Goal: Task Accomplishment & Management: Manage account settings

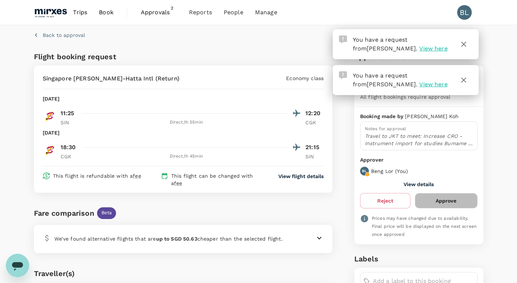
click at [454, 203] on button "Approve" at bounding box center [446, 200] width 62 height 15
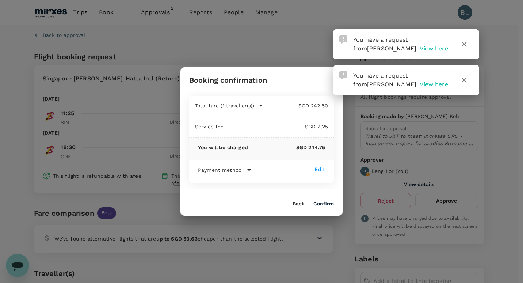
click at [324, 202] on button "Confirm" at bounding box center [323, 204] width 20 height 6
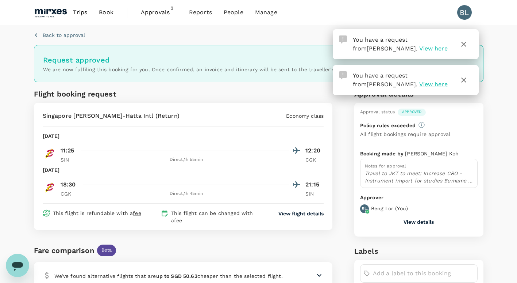
click at [463, 43] on icon "button" at bounding box center [464, 44] width 5 height 5
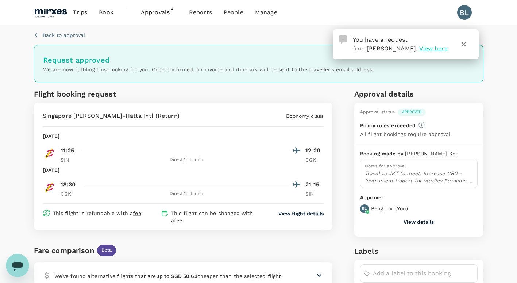
click at [464, 43] on icon "button" at bounding box center [464, 44] width 9 height 9
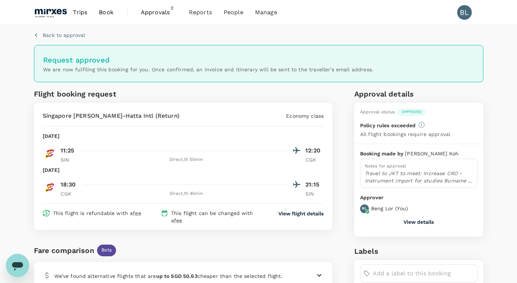
click at [163, 12] on span "Approvals" at bounding box center [159, 12] width 37 height 9
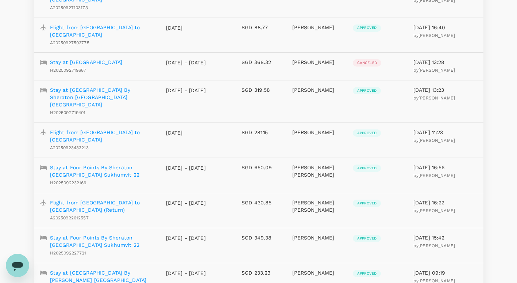
scroll to position [694, 0]
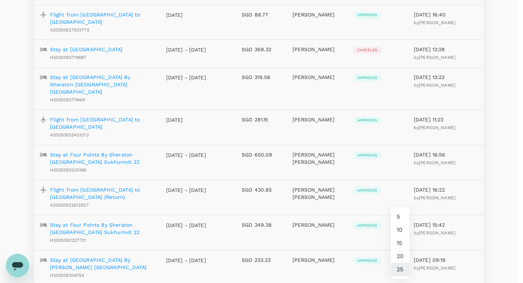
drag, startPoint x: 418, startPoint y: 220, endPoint x: 469, endPoint y: 213, distance: 51.3
click at [419, 219] on div at bounding box center [261, 141] width 523 height 283
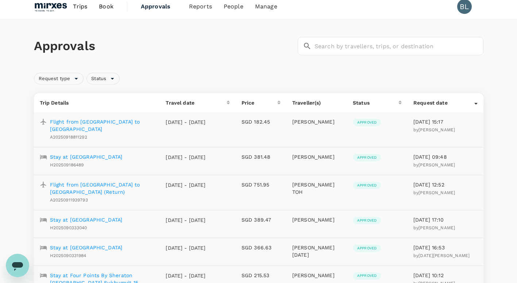
scroll to position [0, 0]
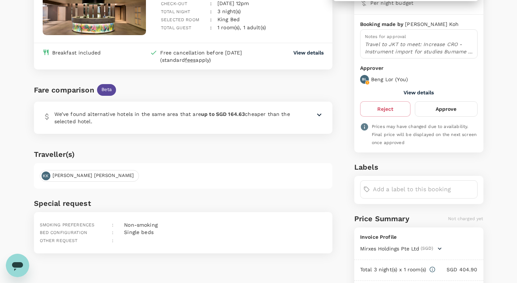
scroll to position [41, 0]
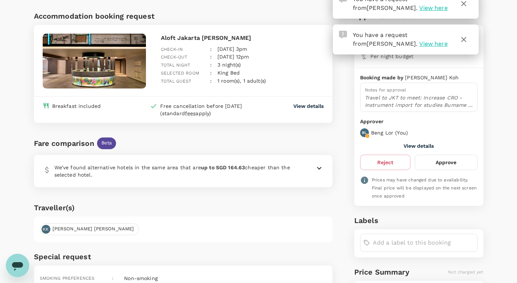
click at [450, 161] on button "Approve" at bounding box center [446, 161] width 62 height 15
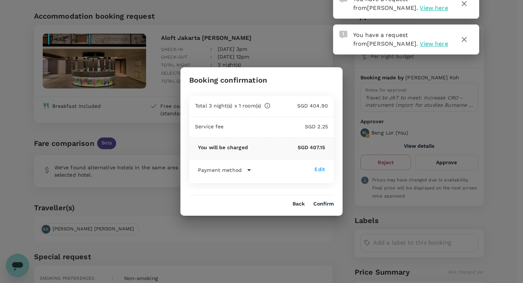
click at [321, 203] on button "Confirm" at bounding box center [323, 204] width 20 height 6
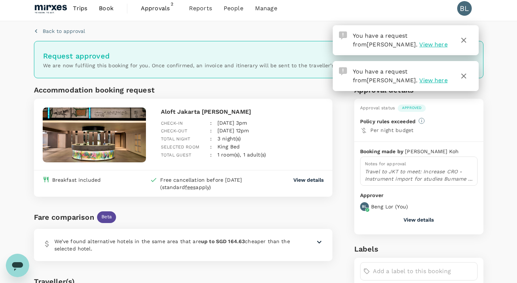
scroll to position [0, 0]
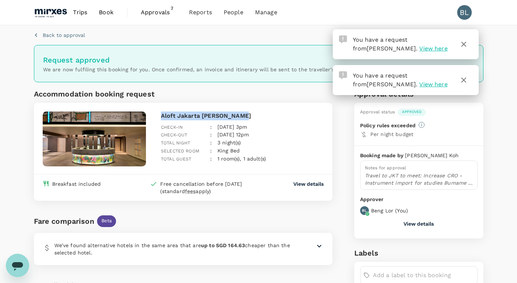
drag, startPoint x: 242, startPoint y: 115, endPoint x: 162, endPoint y: 113, distance: 80.0
click at [162, 113] on p "Aloft Jakarta Wahid Hasyim" at bounding box center [242, 115] width 163 height 9
copy p "Aloft Jakarta Wahid Hasyim"
